Goal: Task Accomplishment & Management: Use online tool/utility

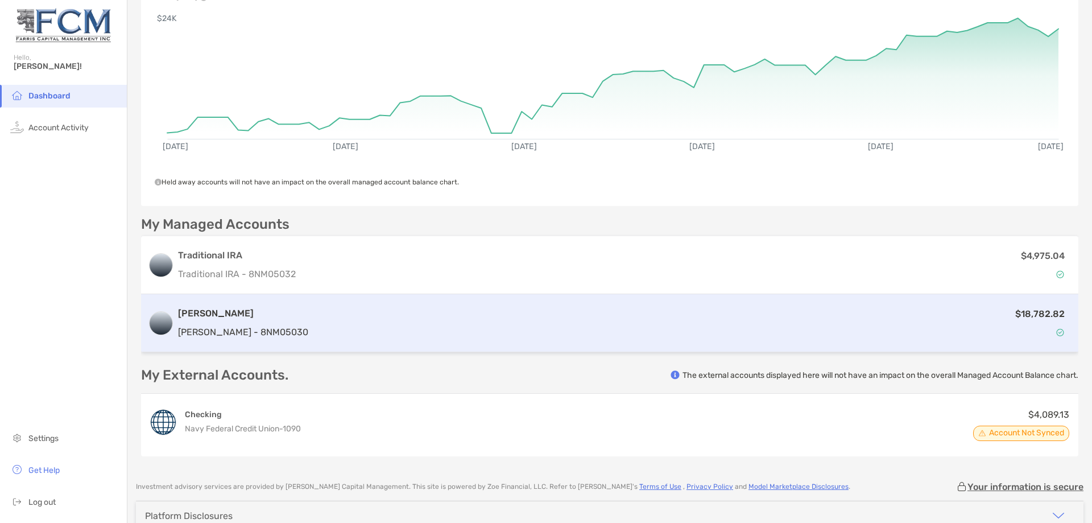
scroll to position [171, 0]
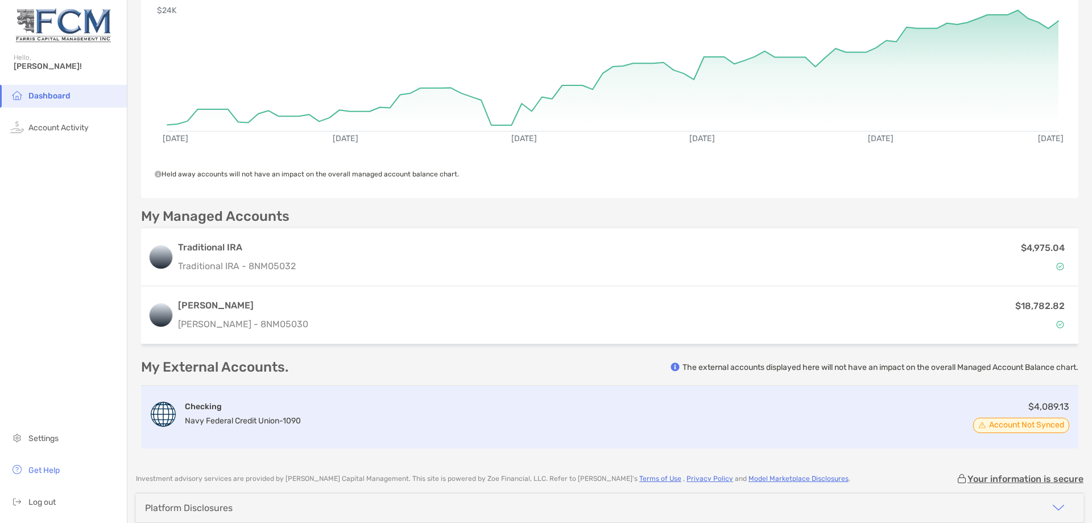
click at [1019, 422] on span "Account Not Synced" at bounding box center [1026, 425] width 75 height 6
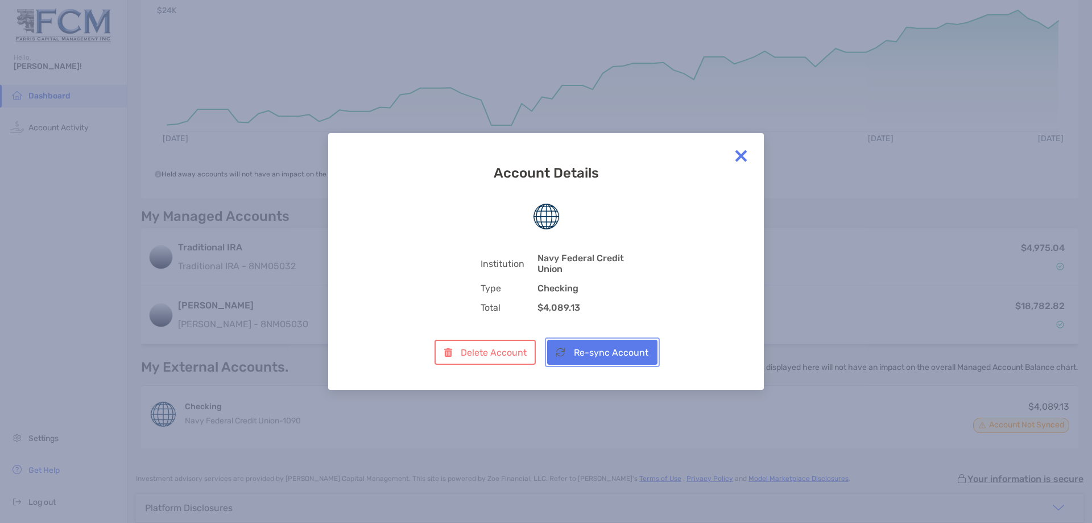
click at [625, 353] on button "Re-sync Account" at bounding box center [602, 352] width 110 height 25
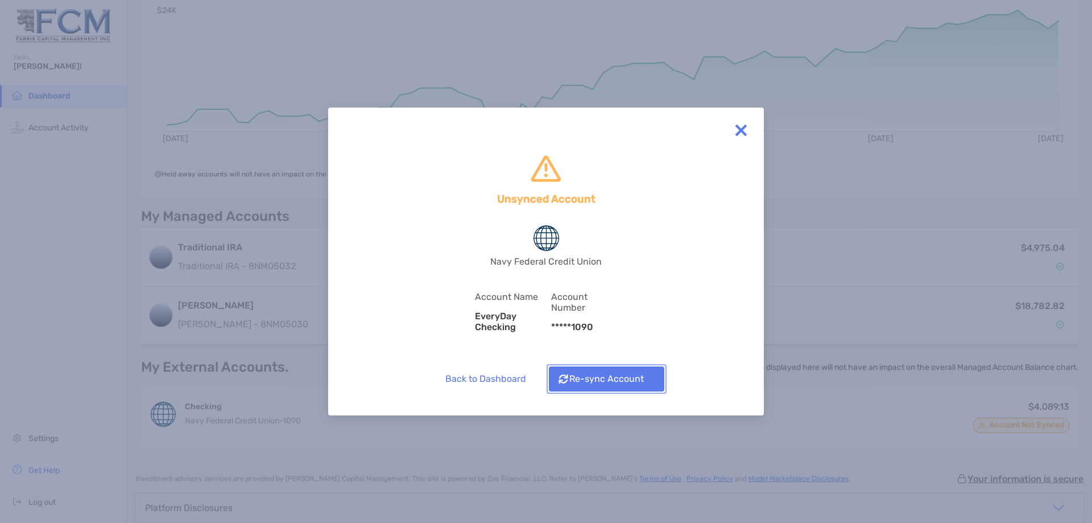
click at [604, 379] on button "Re-sync Account" at bounding box center [606, 378] width 115 height 25
click at [743, 134] on img at bounding box center [741, 130] width 23 height 23
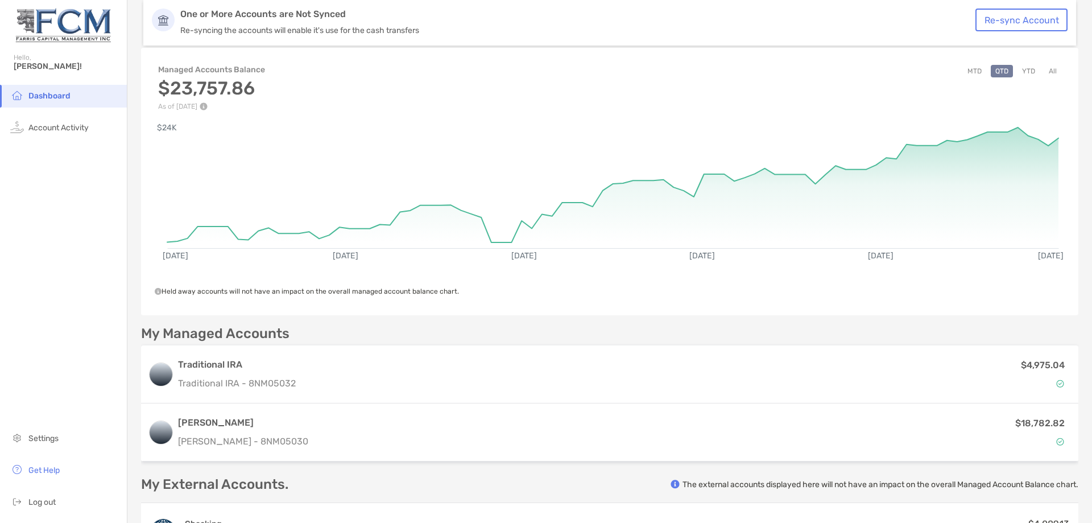
scroll to position [0, 0]
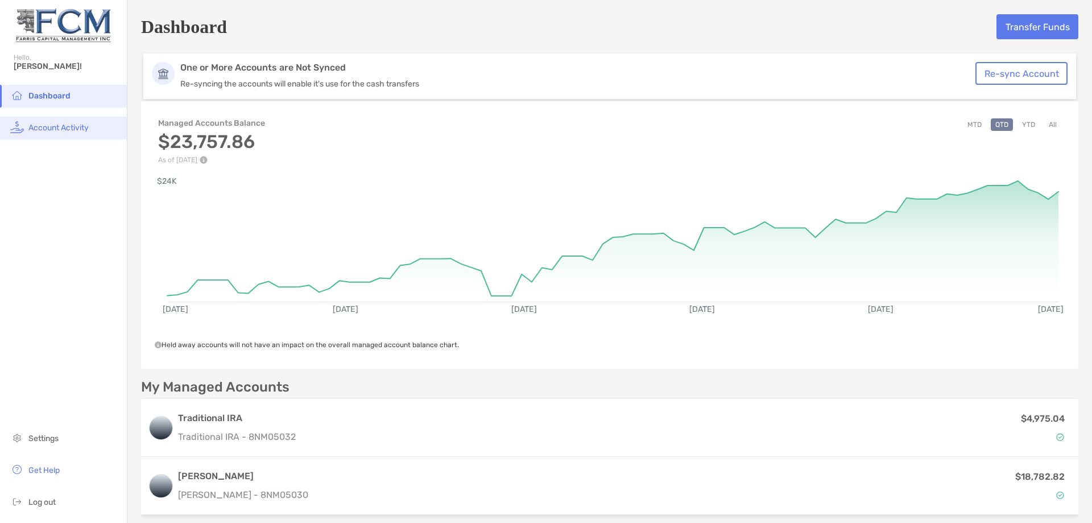
click at [62, 131] on span "Account Activity" at bounding box center [58, 128] width 60 height 10
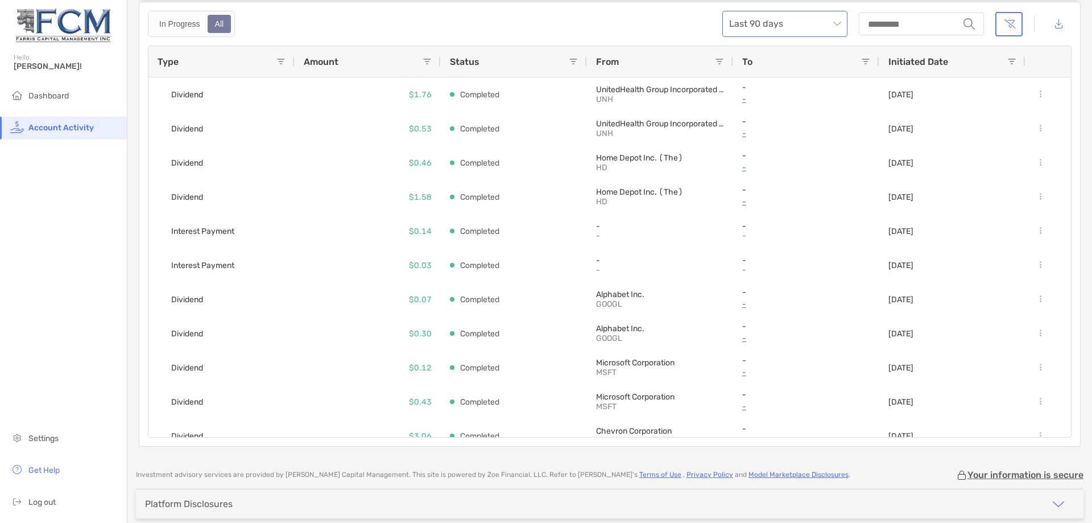
click at [827, 20] on span "Last 90 days" at bounding box center [785, 23] width 112 height 25
click at [776, 85] on div "Last 120 Days" at bounding box center [776, 86] width 107 height 14
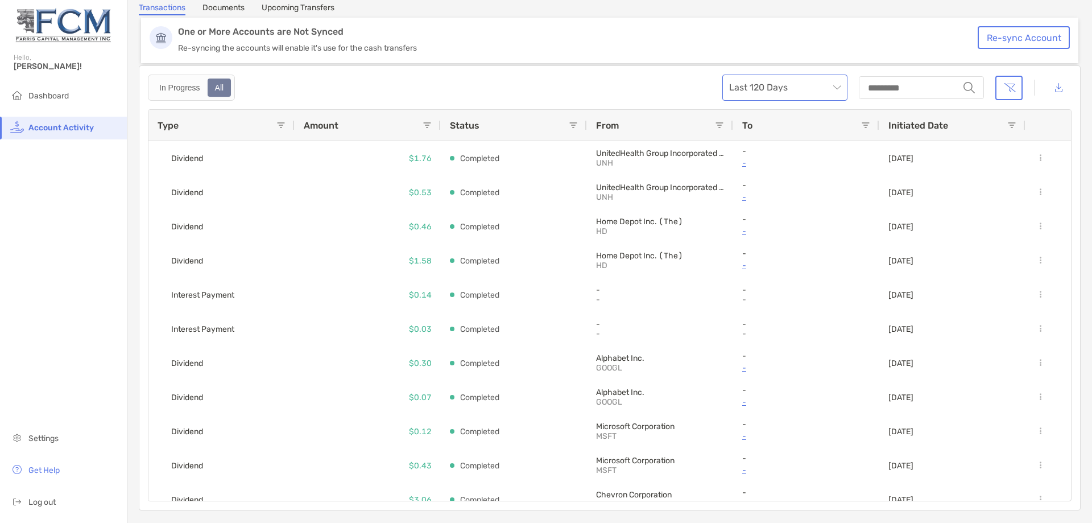
click at [831, 84] on span "Last 120 Days" at bounding box center [785, 87] width 112 height 25
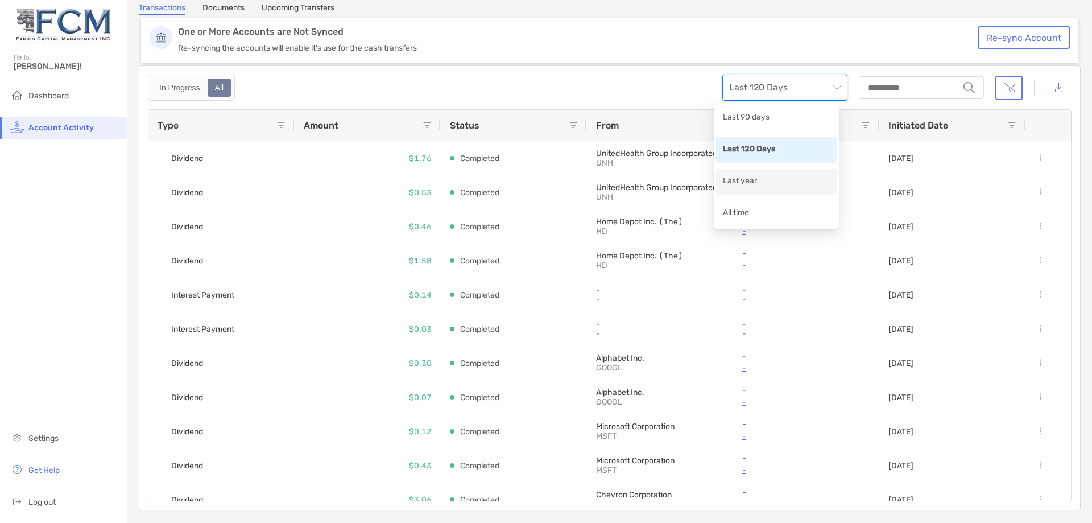
click at [787, 174] on div "Last year" at bounding box center [776, 182] width 121 height 26
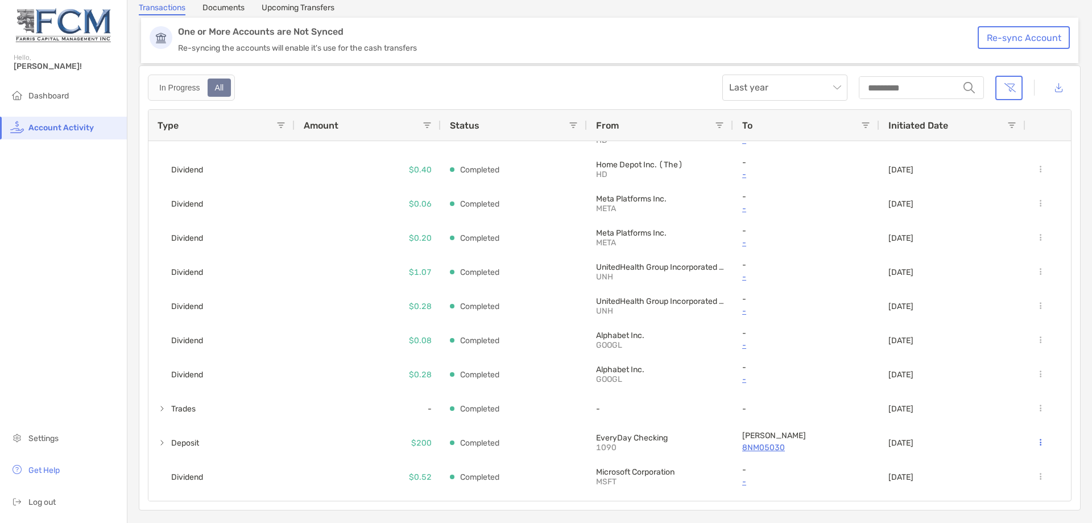
click at [306, 11] on link "Upcoming Transfers" at bounding box center [298, 9] width 73 height 13
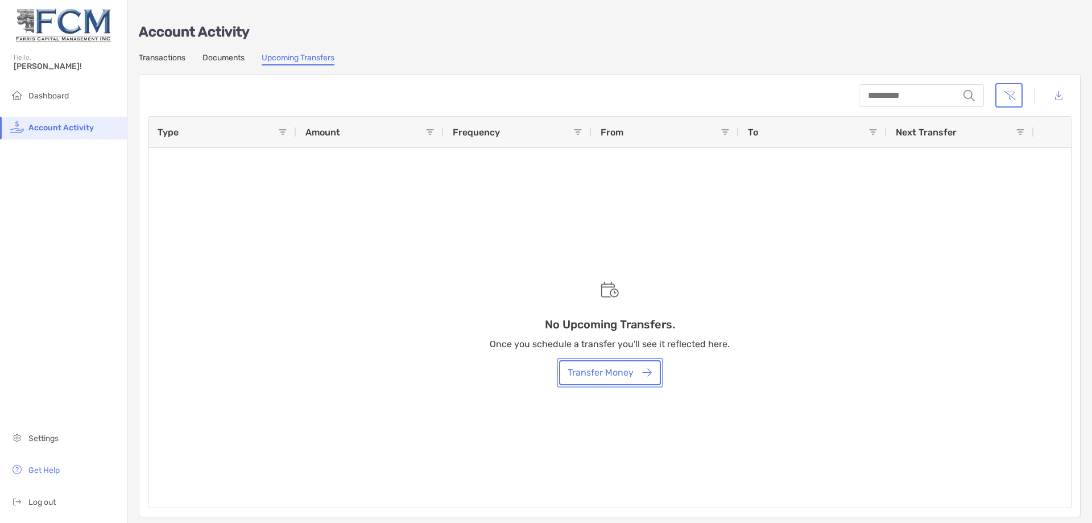
click at [597, 376] on button "Transfer Money" at bounding box center [610, 372] width 102 height 25
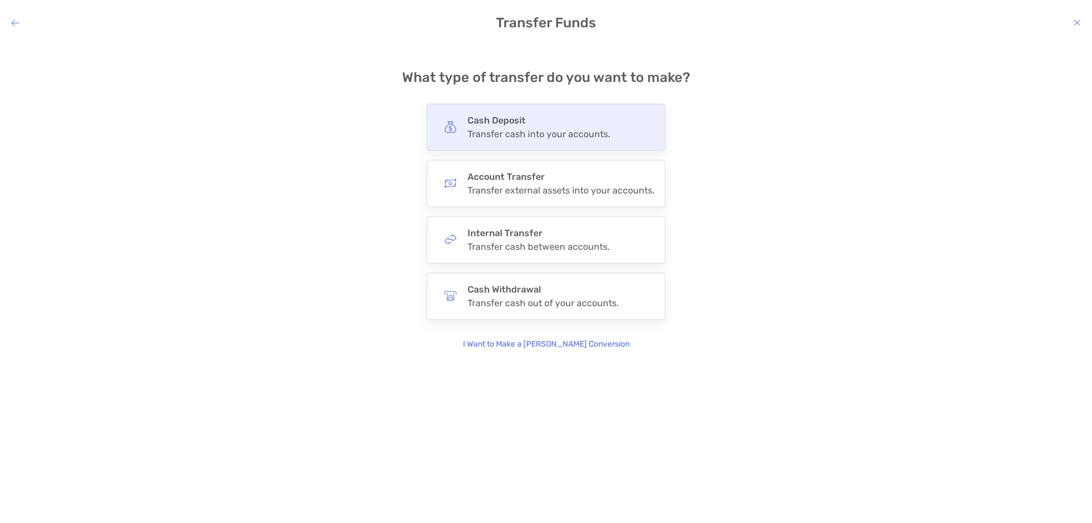
click at [597, 112] on div "Cash Deposit Transfer cash into your accounts." at bounding box center [546, 127] width 239 height 47
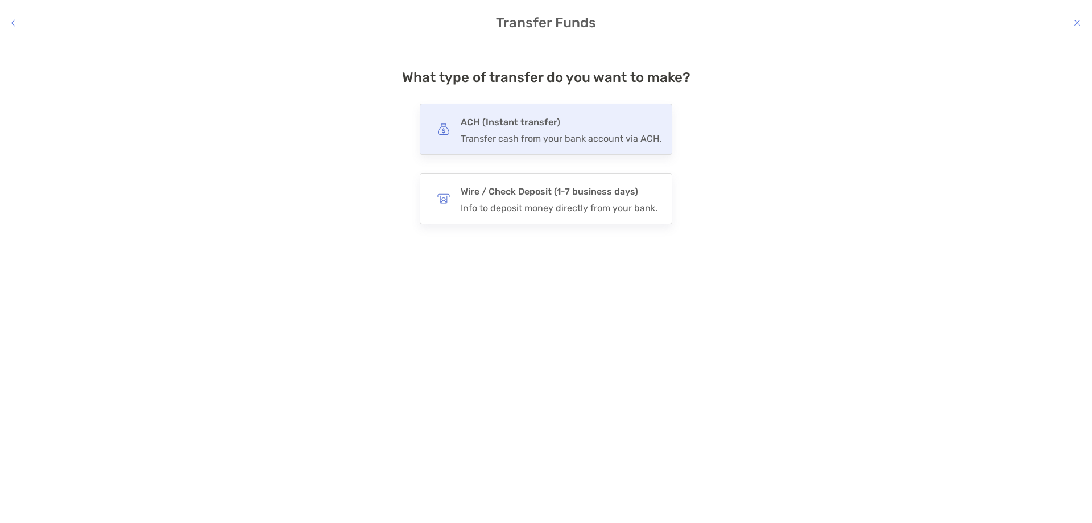
click at [546, 119] on h4 "ACH (Instant transfer)" at bounding box center [561, 122] width 201 height 16
click at [0, 0] on input "***" at bounding box center [0, 0] width 0 height 0
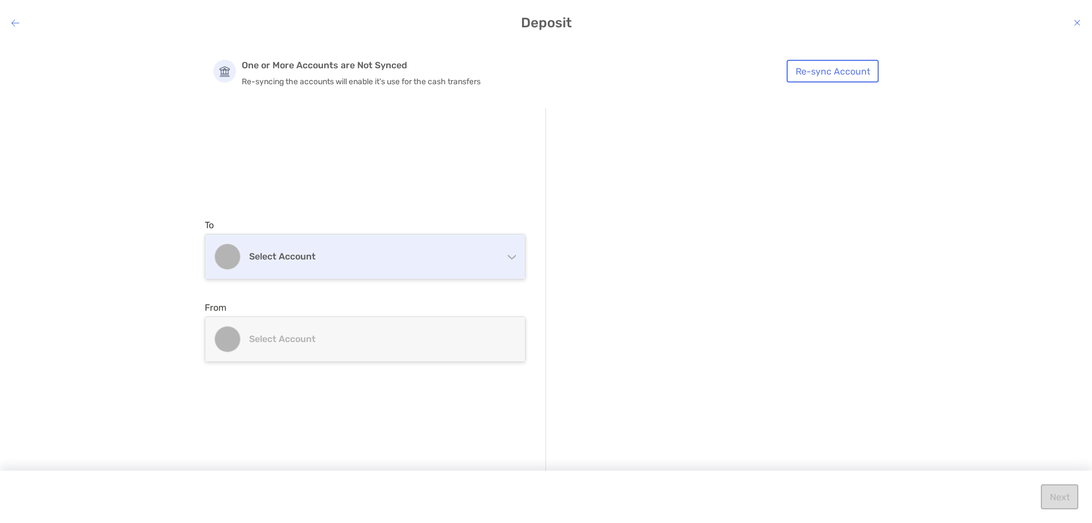
click at [507, 261] on div "Select account" at bounding box center [365, 256] width 320 height 44
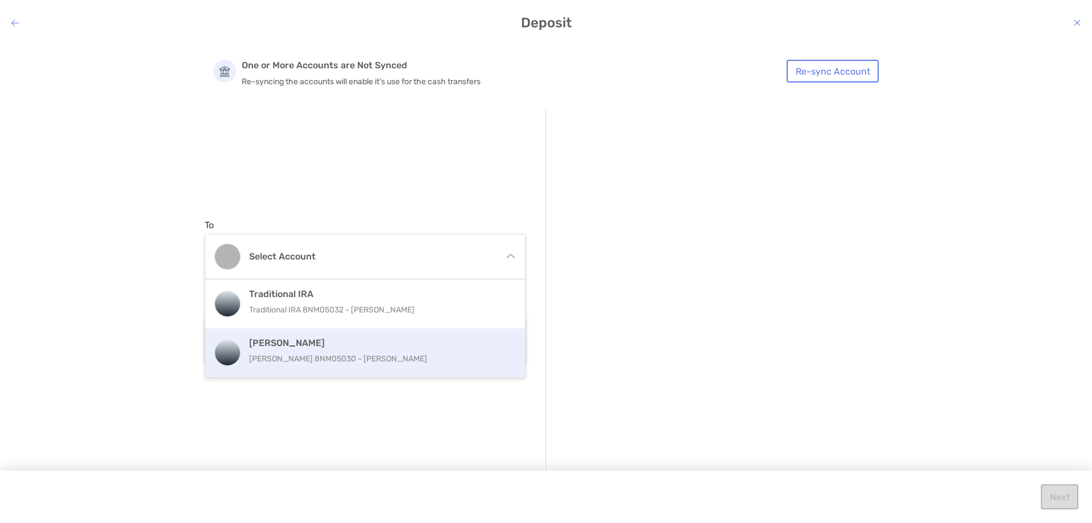
click at [450, 352] on p "[PERSON_NAME] 8NM05030 - [PERSON_NAME]" at bounding box center [377, 359] width 257 height 14
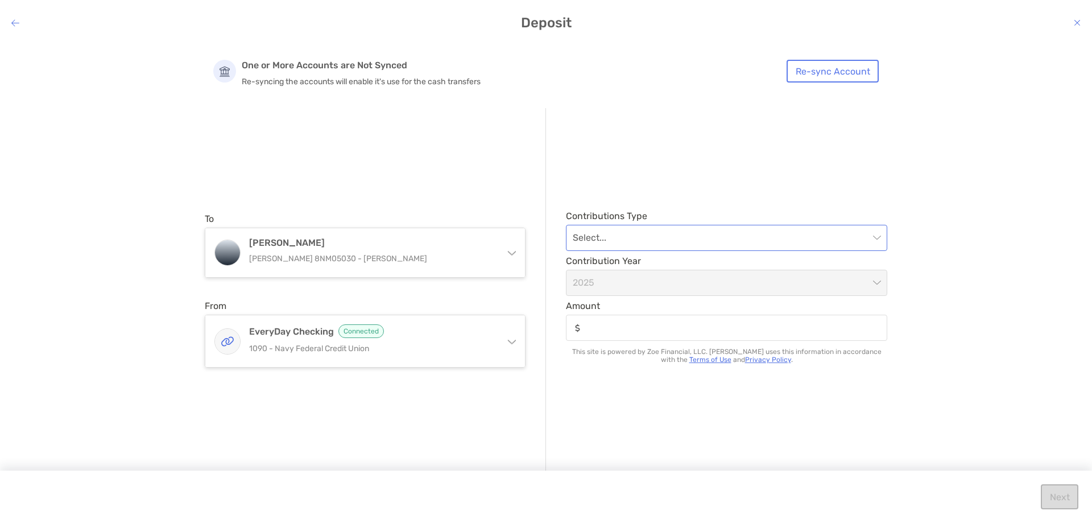
click at [632, 234] on input "modal" at bounding box center [721, 237] width 296 height 25
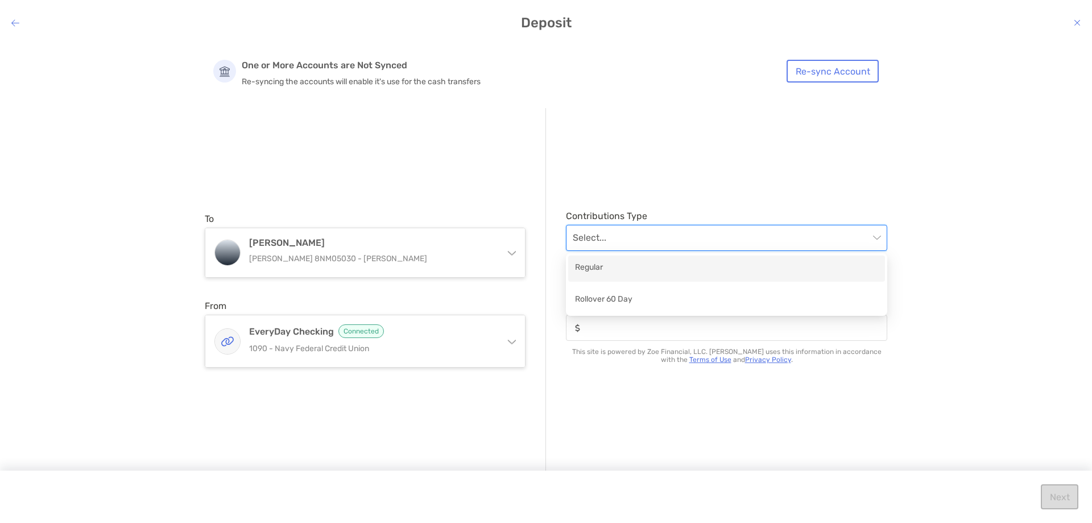
click at [633, 270] on div "Regular" at bounding box center [726, 268] width 303 height 14
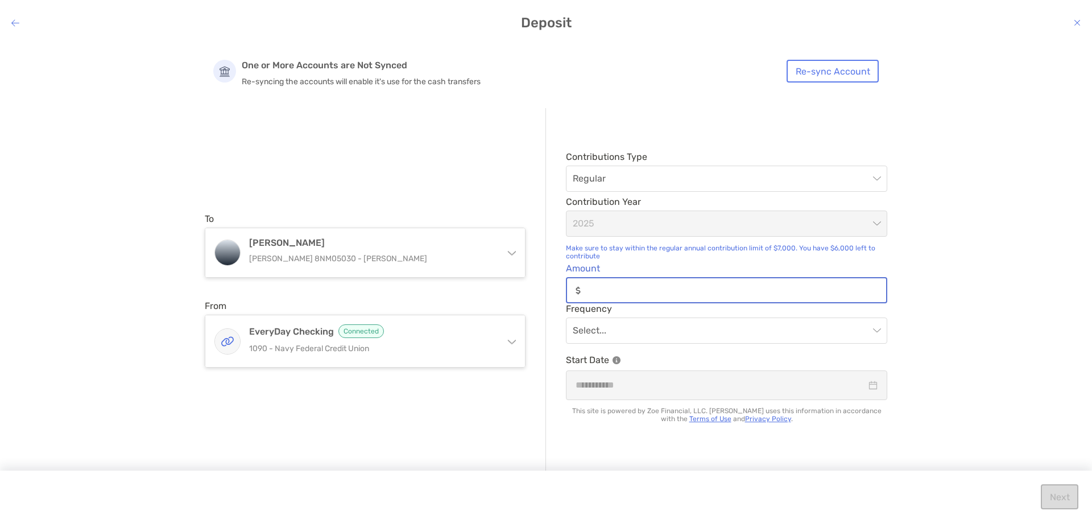
click at [664, 286] on input "Amount" at bounding box center [735, 291] width 301 height 10
click at [955, 268] on div "One or More Accounts are Not Synced Re-syncing the accounts will enable it's us…" at bounding box center [546, 274] width 1092 height 464
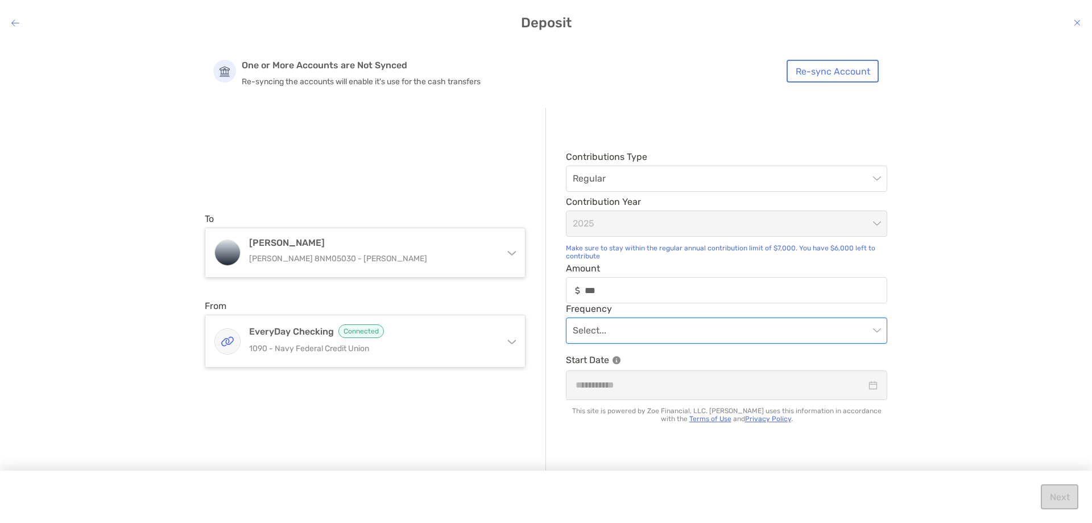
click at [841, 329] on input "modal" at bounding box center [721, 330] width 296 height 25
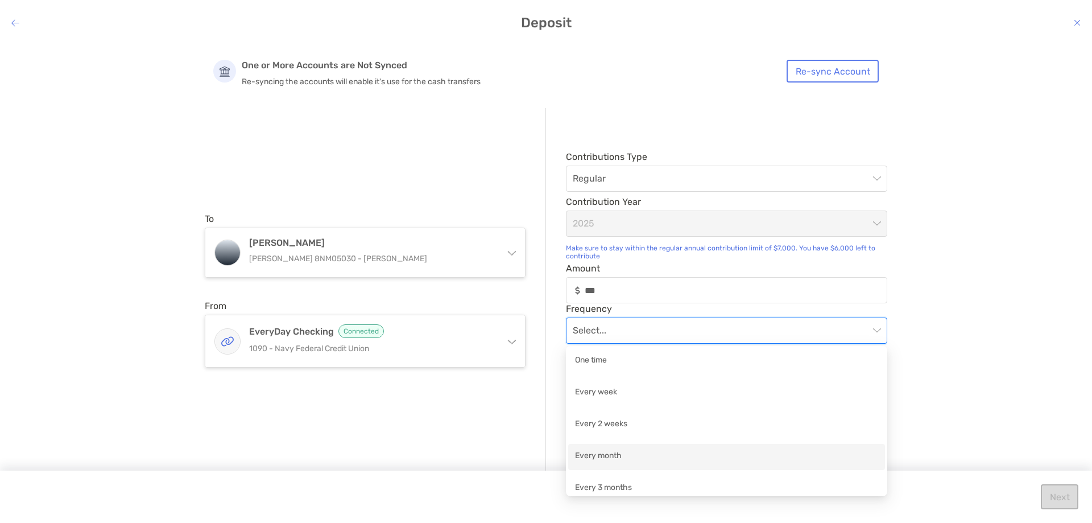
click at [766, 455] on div "Every month" at bounding box center [726, 456] width 303 height 14
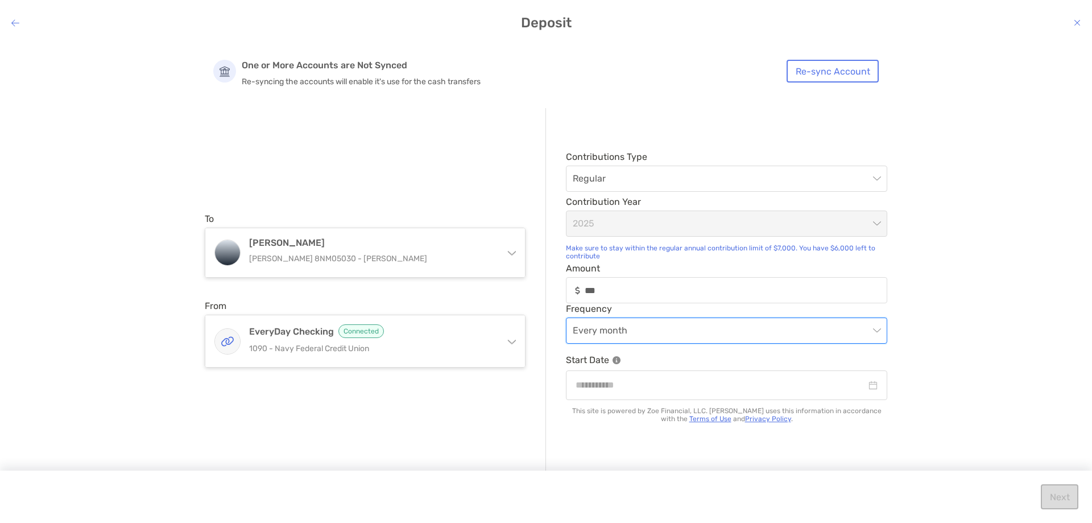
click at [876, 333] on span "Every month" at bounding box center [727, 330] width 308 height 25
click at [824, 422] on div "Every 2 weeks" at bounding box center [726, 425] width 303 height 14
click at [589, 291] on input "***" at bounding box center [735, 291] width 301 height 10
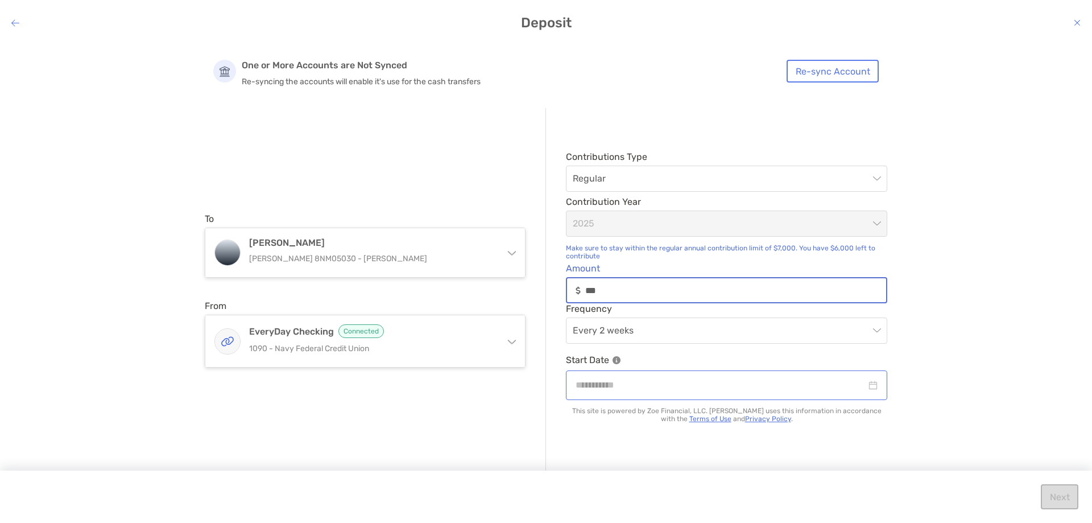
type input "***"
click at [744, 388] on input "modal" at bounding box center [721, 385] width 291 height 14
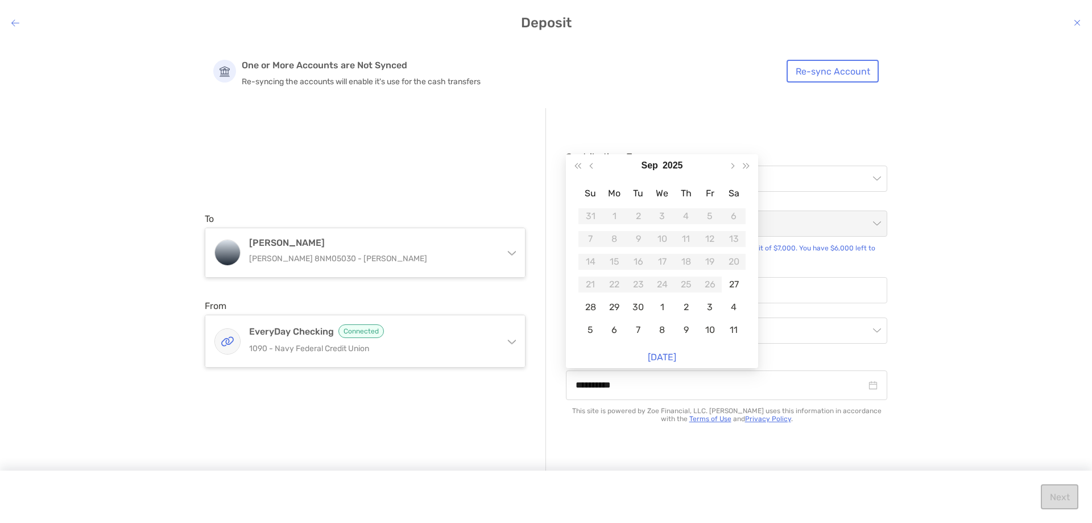
click at [659, 361] on link "[DATE]" at bounding box center [662, 357] width 28 height 11
type input "**********"
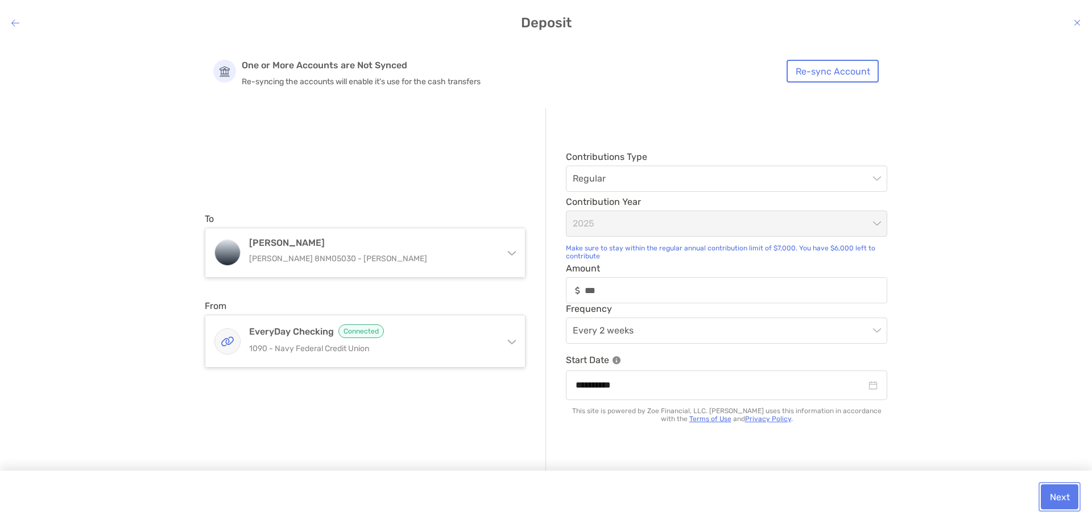
click at [1063, 494] on button "Next" at bounding box center [1060, 496] width 38 height 25
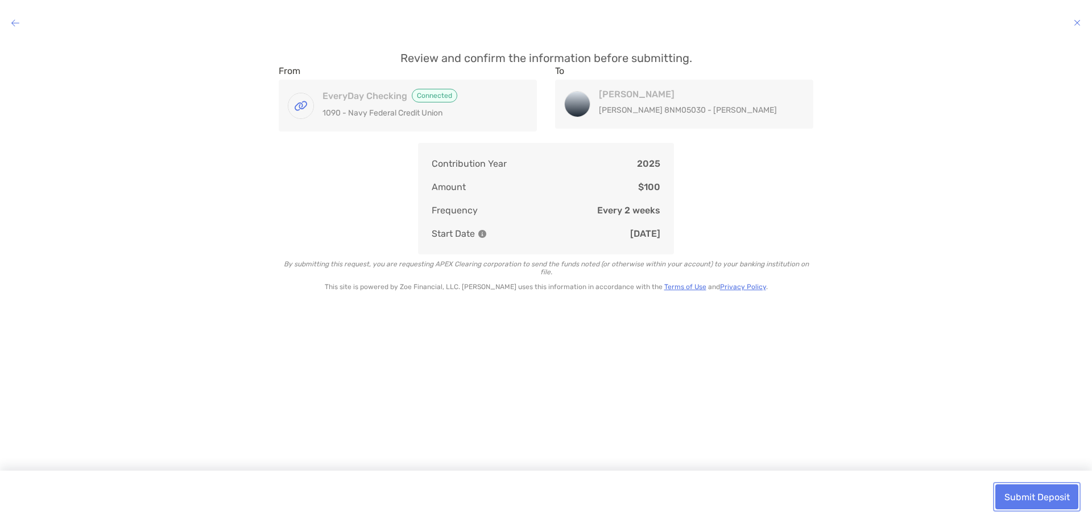
click at [1033, 500] on button "Submit Deposit" at bounding box center [1037, 496] width 83 height 25
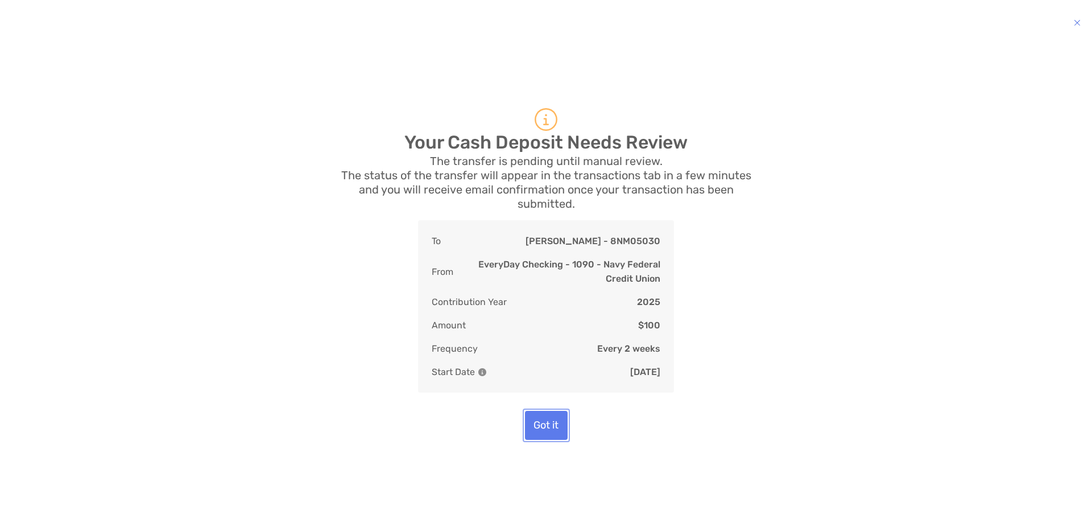
click at [553, 428] on button "Got it" at bounding box center [546, 425] width 43 height 29
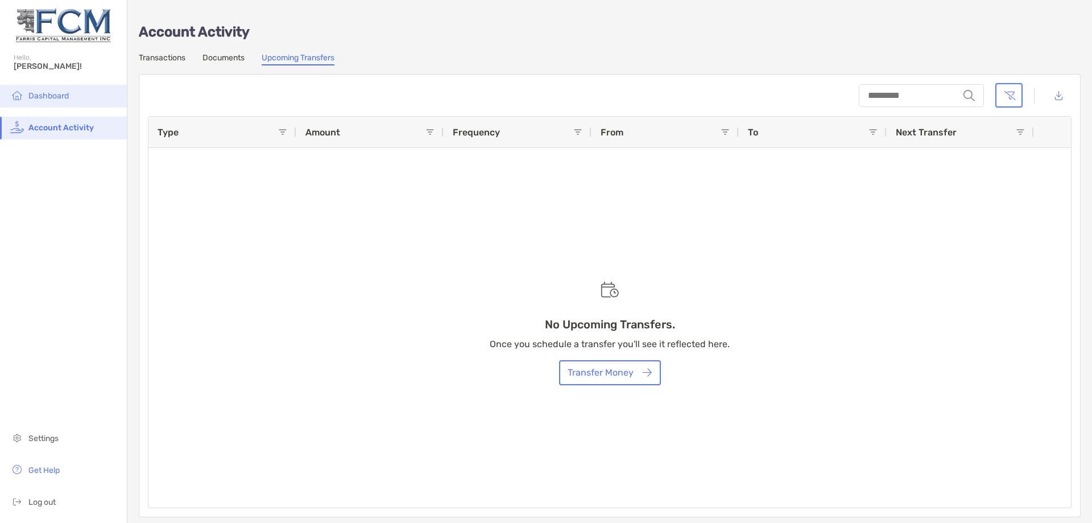
click at [47, 94] on span "Dashboard" at bounding box center [48, 96] width 40 height 10
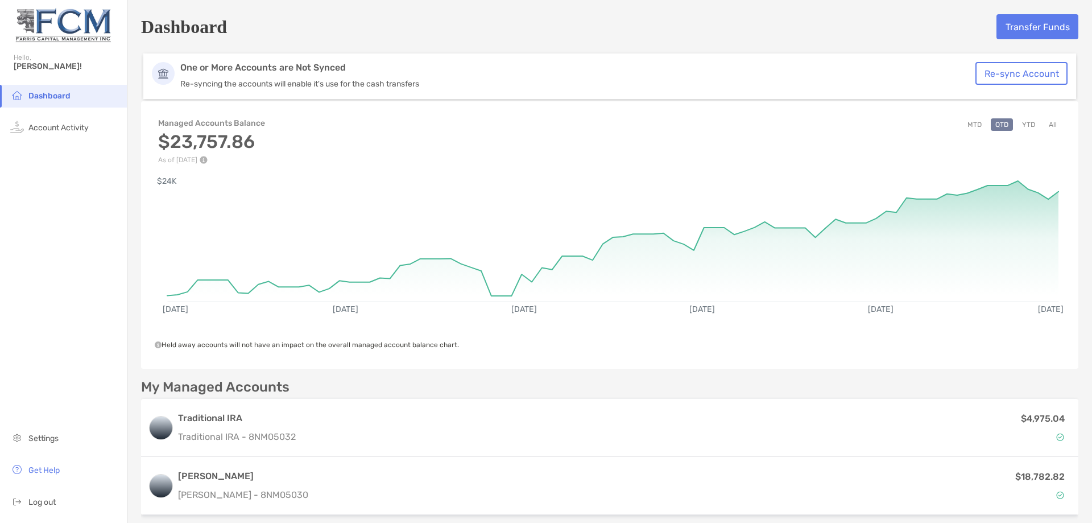
click at [1045, 122] on button "All" at bounding box center [1053, 124] width 17 height 13
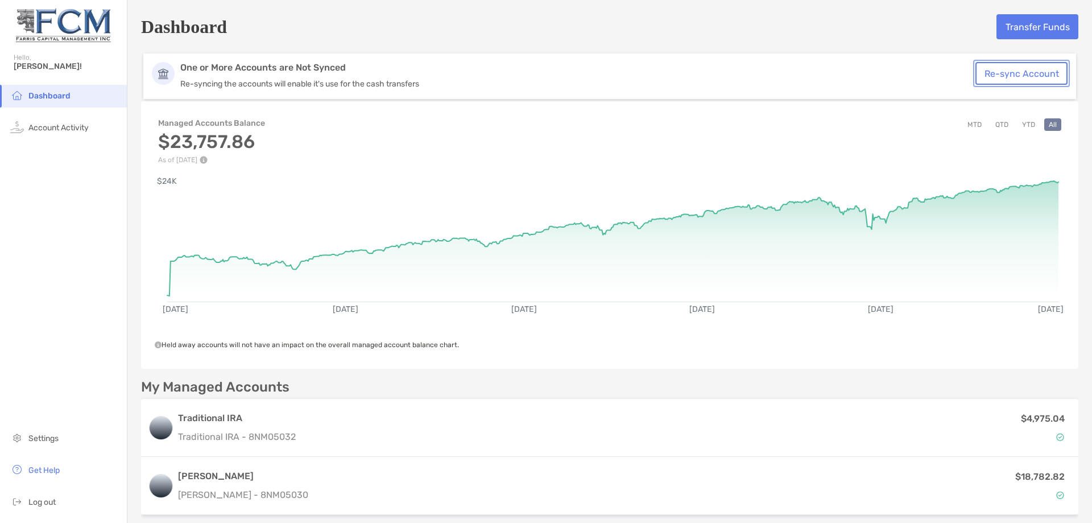
click at [1020, 73] on button "Re-sync Account" at bounding box center [1022, 73] width 92 height 23
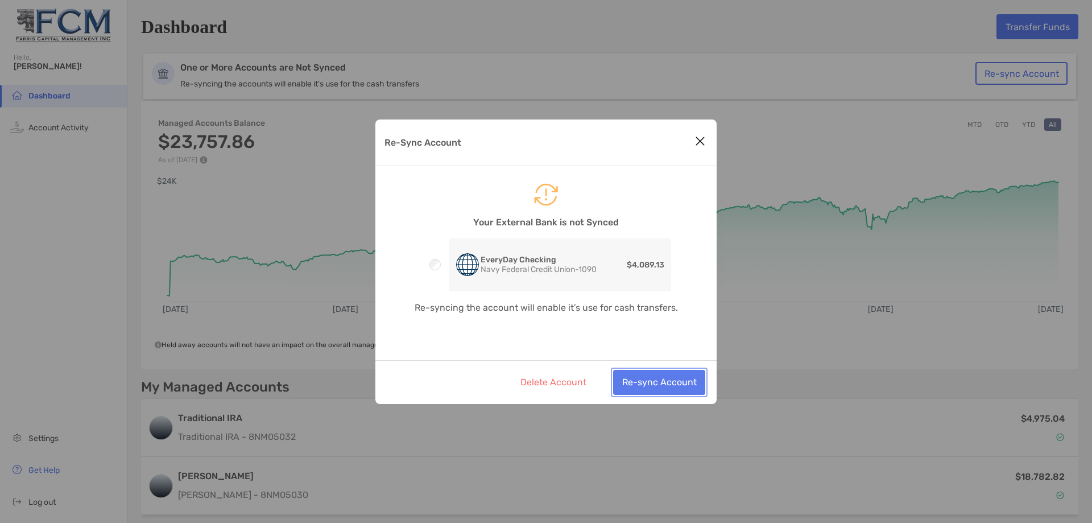
click at [674, 392] on button "Re-sync Account" at bounding box center [659, 382] width 92 height 25
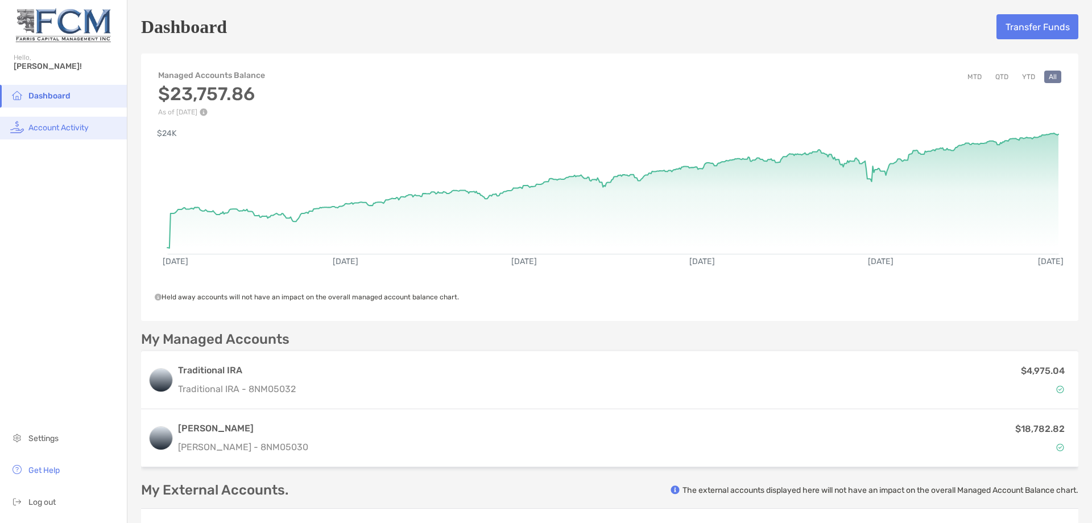
click at [46, 123] on span "Account Activity" at bounding box center [58, 128] width 60 height 10
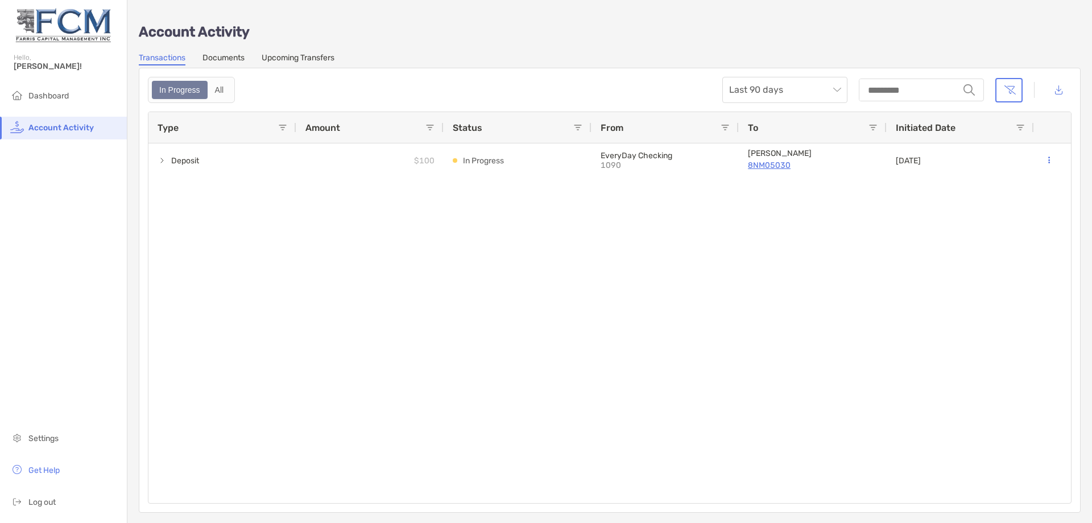
click at [318, 60] on link "Upcoming Transfers" at bounding box center [298, 59] width 73 height 13
